Goal: Check status: Check status

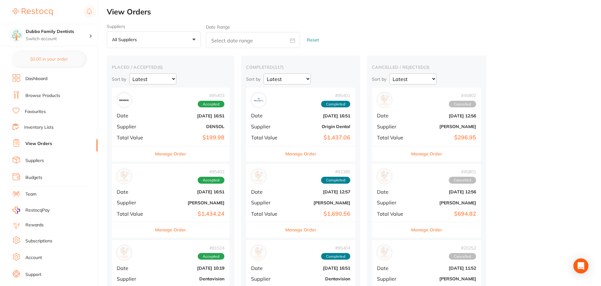
click at [163, 198] on div "# 95402 Accepted Date [DATE] 16:51 Supplier [PERSON_NAME] Total Value $1,434.24" at bounding box center [171, 193] width 118 height 58
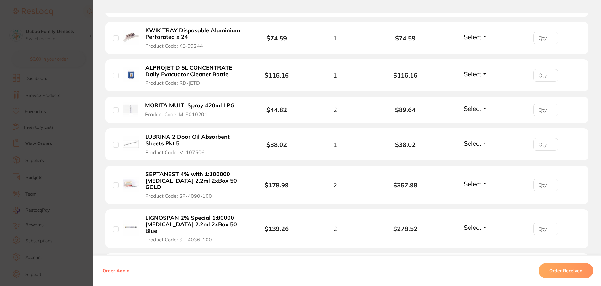
scroll to position [283, 0]
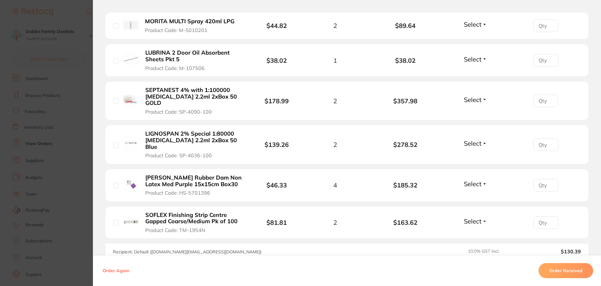
click at [51, 177] on section "Order ID: Restocq- 95402 Order Information Accepted Order Order Date [DATE] 16:…" at bounding box center [300, 143] width 601 height 286
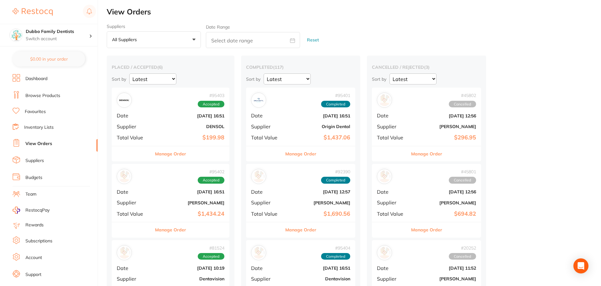
click at [182, 205] on div "# 95402 Accepted Date [DATE] 16:51 Supplier [PERSON_NAME] Total Value $1,434.24" at bounding box center [171, 193] width 118 height 58
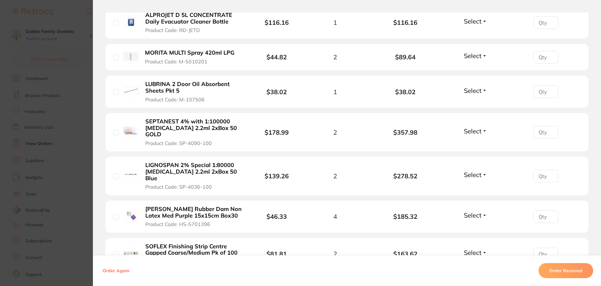
scroll to position [220, 0]
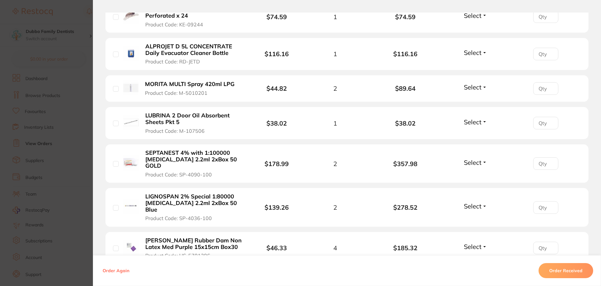
click at [573, 275] on button "Order Received" at bounding box center [566, 270] width 55 height 15
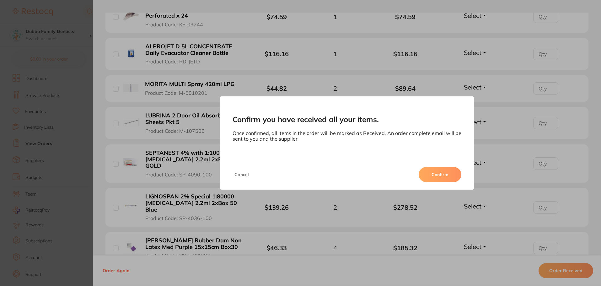
click at [436, 175] on button "Confirm" at bounding box center [440, 174] width 43 height 15
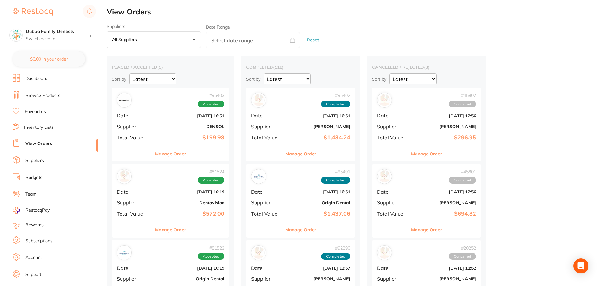
click at [208, 125] on b "DENSOL" at bounding box center [190, 126] width 68 height 5
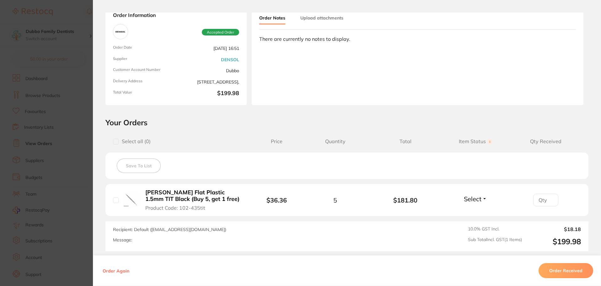
scroll to position [95, 0]
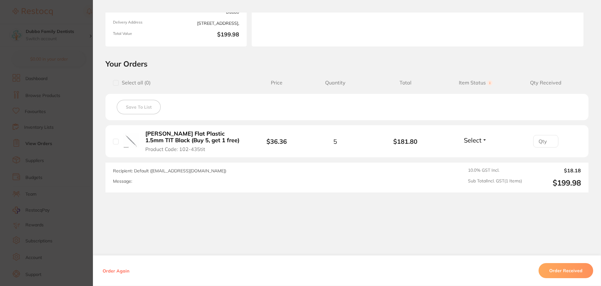
click at [30, 147] on section "Order ID: Restocq- 95403 Order Information Accepted Order Order Date [DATE] 16:…" at bounding box center [300, 143] width 601 height 286
